Goal: Book appointment/travel/reservation

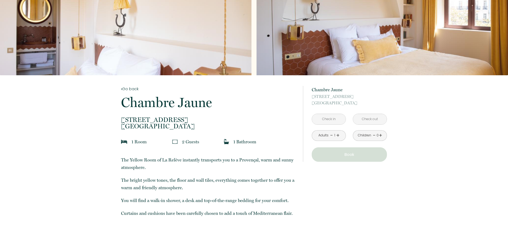
scroll to position [29, 0]
click at [335, 116] on input "text" at bounding box center [329, 119] width 34 height 10
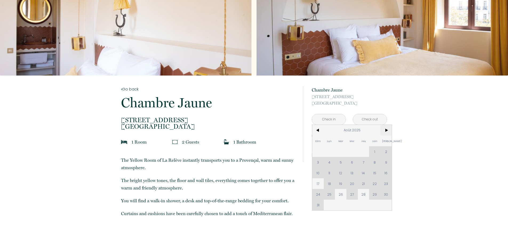
click at [389, 127] on span ">" at bounding box center [386, 130] width 11 height 11
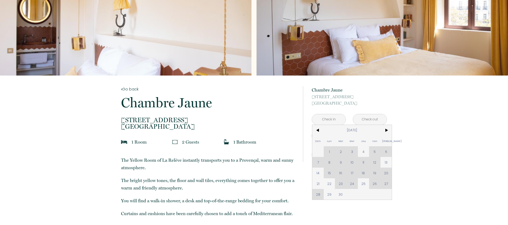
click at [374, 150] on div "Dim Lun Mar Mer Jeu Ven Sam 1 2 3 4 5 6 7 8 9 10 11 12 13 14 15 16 17 18 19 20 …" at bounding box center [352, 162] width 80 height 75
click at [318, 161] on div "Dim Lun Mar Mer Jeu Ven Sam 1 2 3 4 5 6 7 8 9 10 11 12 13 14 15 16 17 18 19 20 …" at bounding box center [352, 162] width 80 height 75
click at [373, 150] on div "Dim Lun Mar Mer Jeu Ven Sam 1 2 3 4 5 6 7 8 9 10 11 12 13 14 15 16 17 18 19 20 …" at bounding box center [352, 162] width 80 height 75
click at [320, 130] on span "<" at bounding box center [317, 130] width 11 height 11
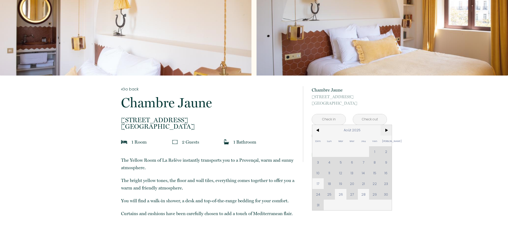
click at [385, 132] on span ">" at bounding box center [386, 130] width 11 height 11
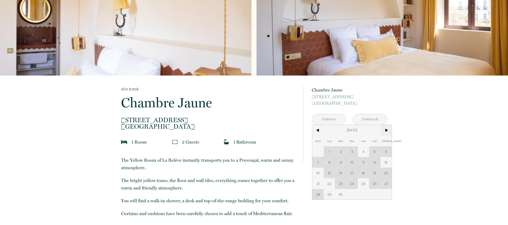
click at [385, 132] on span ">" at bounding box center [386, 130] width 11 height 11
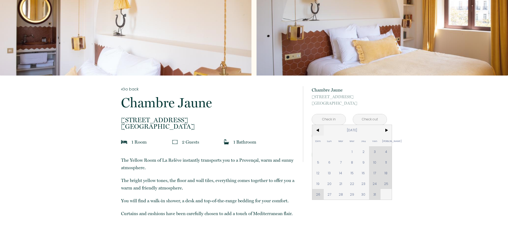
click at [317, 126] on span "<" at bounding box center [317, 130] width 11 height 11
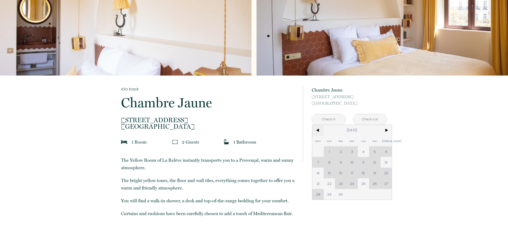
click at [317, 126] on span "<" at bounding box center [317, 130] width 11 height 11
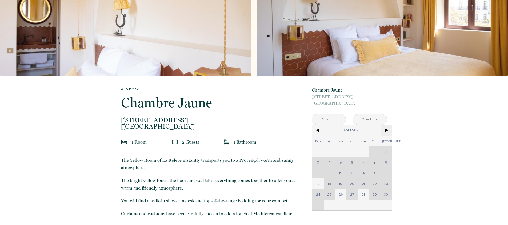
click at [389, 126] on span ">" at bounding box center [386, 130] width 11 height 11
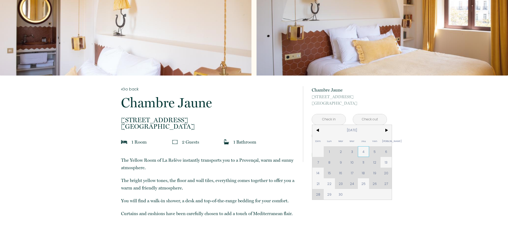
click at [367, 150] on span "4" at bounding box center [363, 151] width 11 height 11
type input "Jeu [DATE]"
type input "Ven [DATE]"
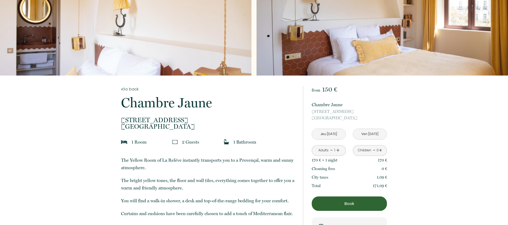
click at [328, 131] on input "Jeu [DATE]" at bounding box center [329, 134] width 34 height 10
drag, startPoint x: 377, startPoint y: 185, endPoint x: 395, endPoint y: 184, distance: 18.2
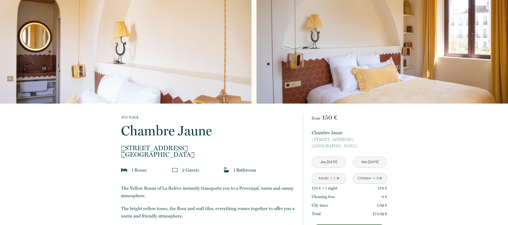
scroll to position [0, 0]
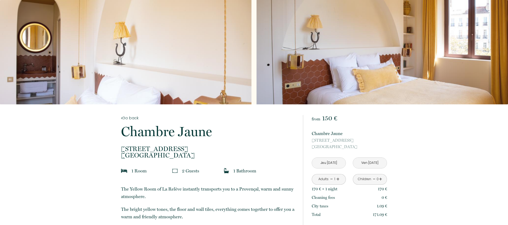
click at [154, 85] on div "Slideshow" at bounding box center [126, 52] width 252 height 104
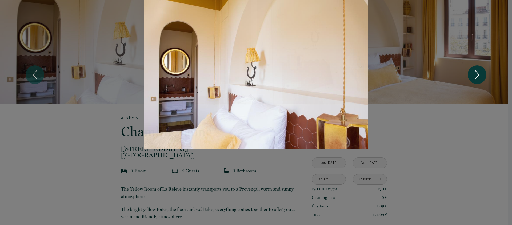
click at [472, 69] on icon "Next" at bounding box center [477, 75] width 11 height 16
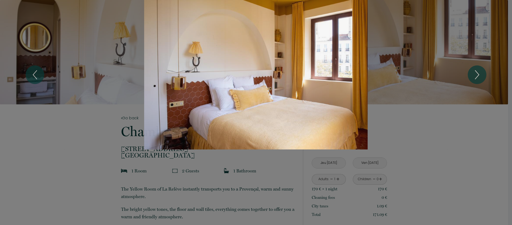
click at [468, 119] on div "1 2" at bounding box center [256, 74] width 512 height 149
